Goal: Information Seeking & Learning: Learn about a topic

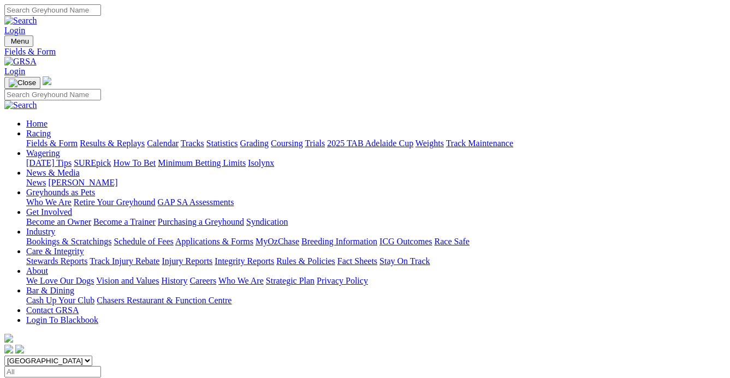
click at [119, 139] on link "Results & Replays" at bounding box center [112, 143] width 65 height 9
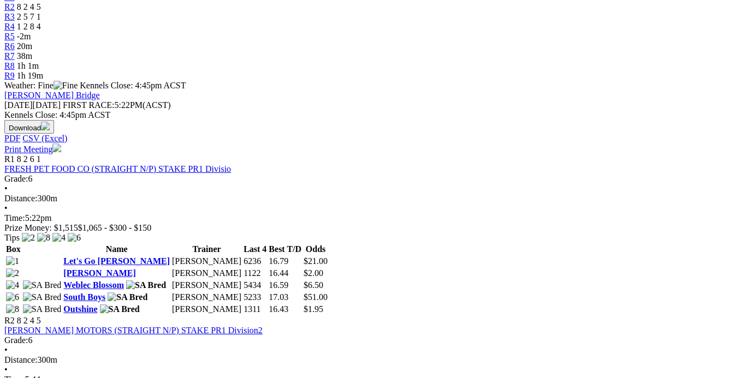
scroll to position [397, 0]
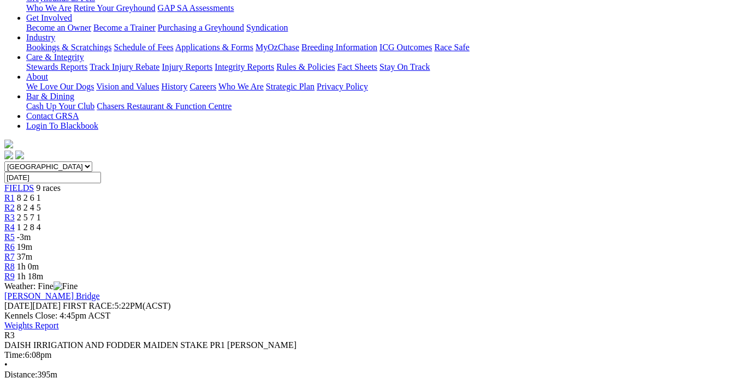
scroll to position [198, 0]
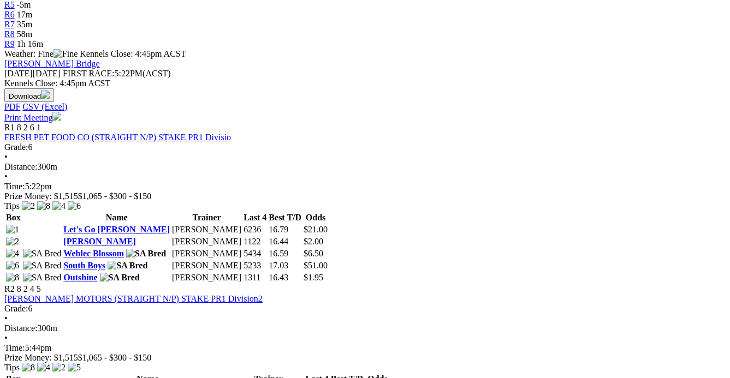
scroll to position [496, 0]
